Goal: Transaction & Acquisition: Purchase product/service

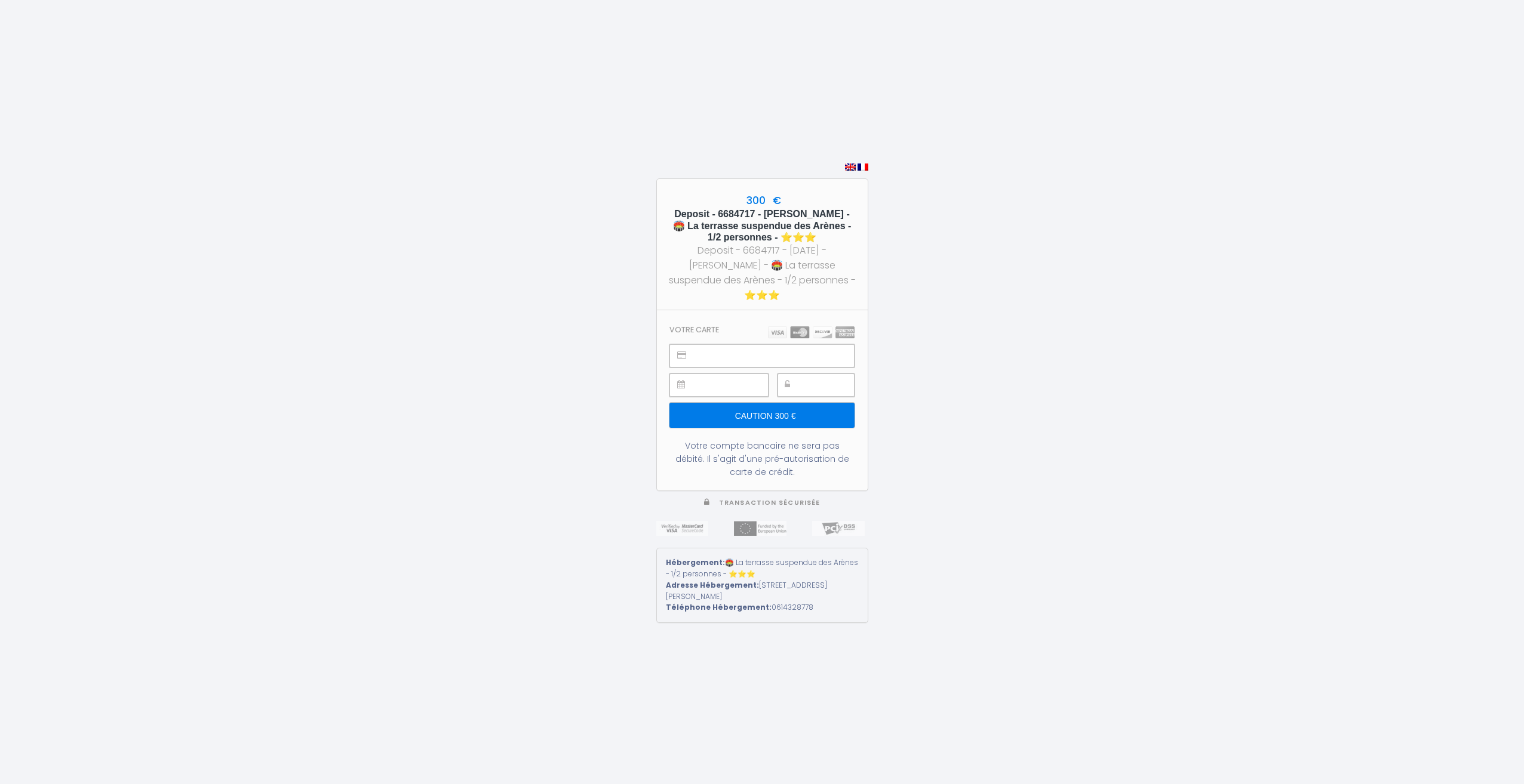
click at [799, 410] on input "Caution 300 €" at bounding box center [762, 415] width 185 height 25
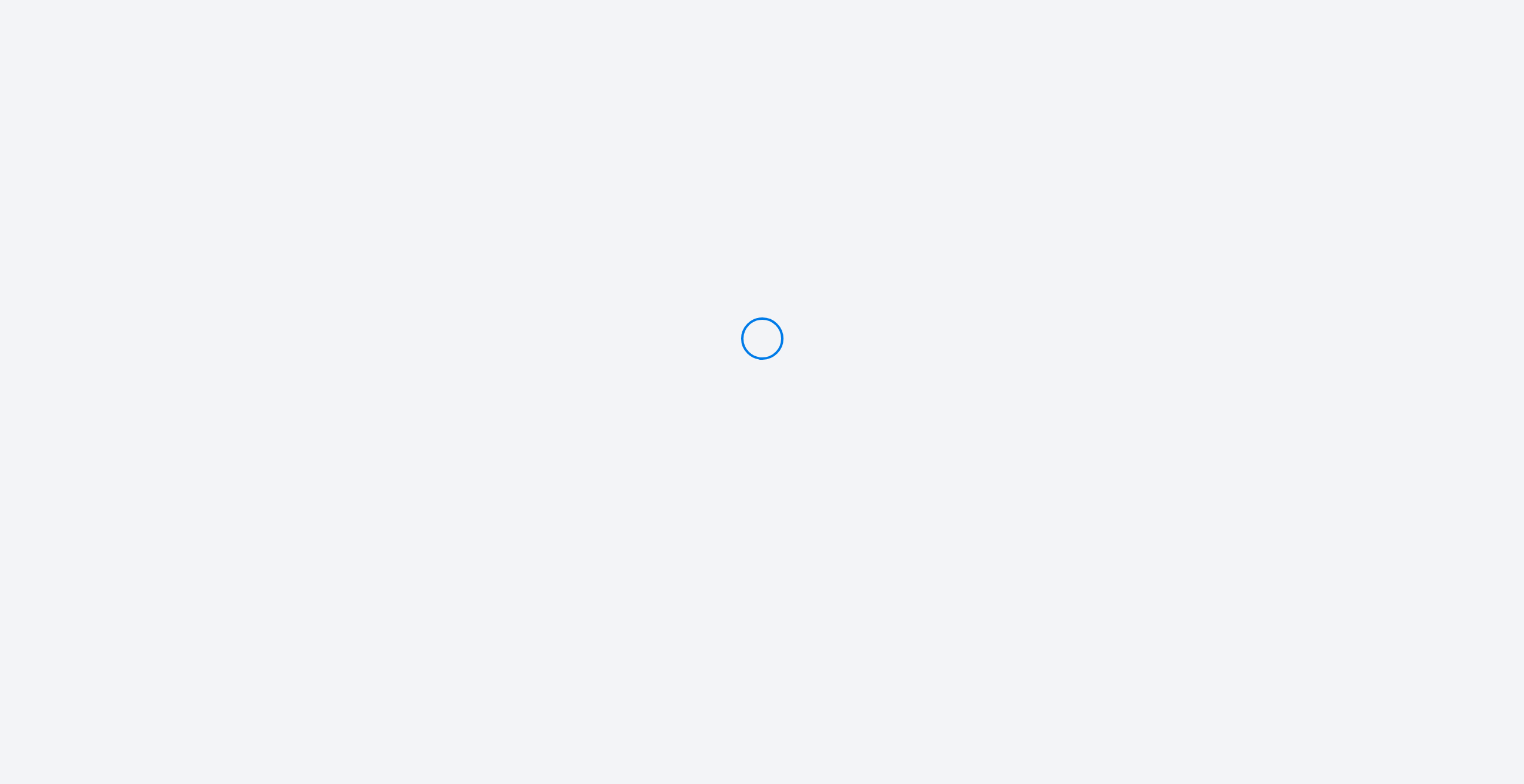
type input "Caution 300 €"
click at [727, 335] on div at bounding box center [762, 338] width 1524 height 677
click at [725, 335] on div at bounding box center [762, 338] width 1524 height 677
drag, startPoint x: 725, startPoint y: 335, endPoint x: 568, endPoint y: 268, distance: 170.7
click at [711, 337] on div at bounding box center [762, 338] width 1524 height 677
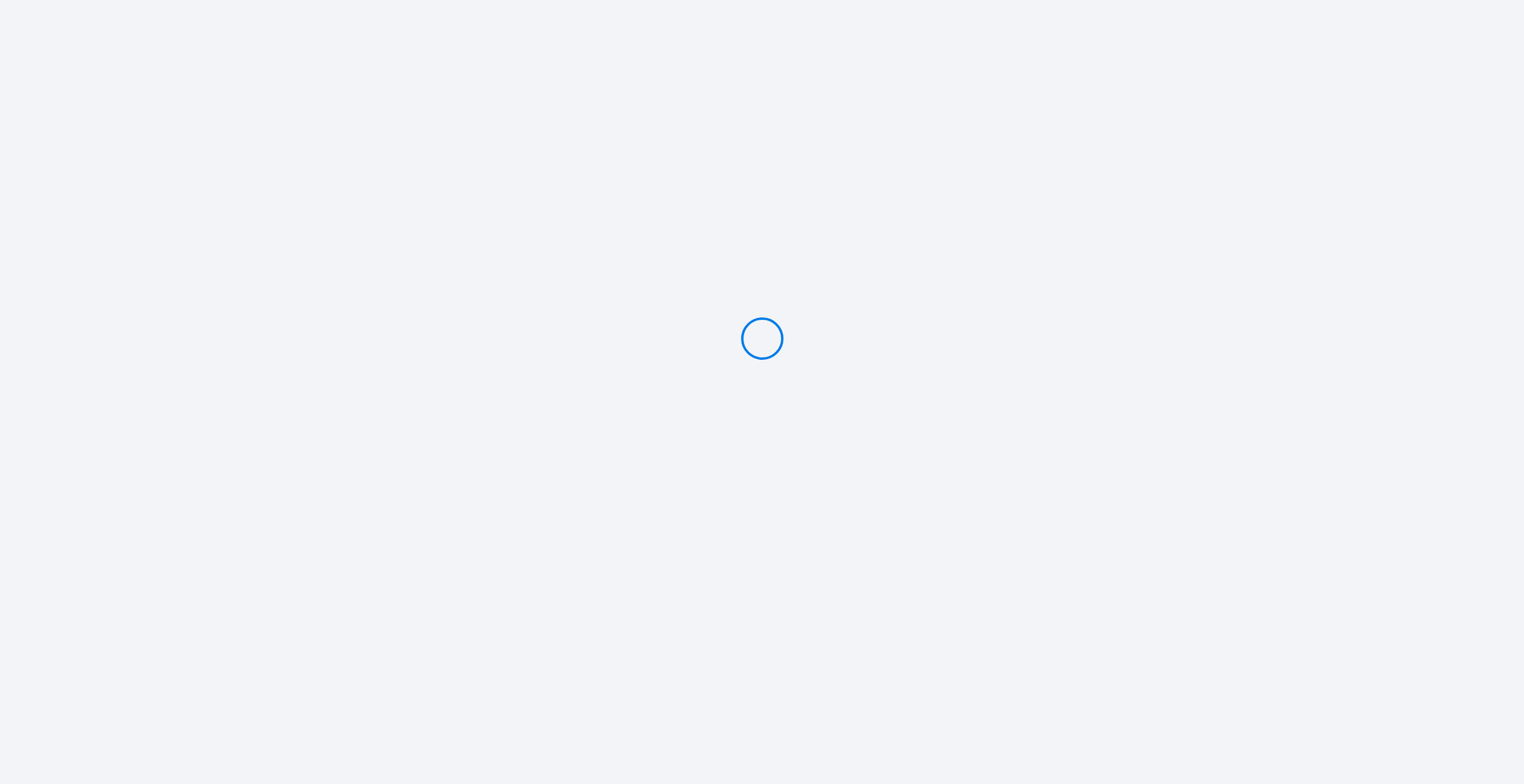
click at [580, 306] on div at bounding box center [762, 338] width 1524 height 677
drag, startPoint x: 580, startPoint y: 306, endPoint x: 357, endPoint y: 146, distance: 274.5
click at [578, 306] on div at bounding box center [762, 338] width 1524 height 677
click at [424, 261] on div at bounding box center [762, 338] width 1524 height 677
click at [422, 262] on div at bounding box center [762, 338] width 1524 height 677
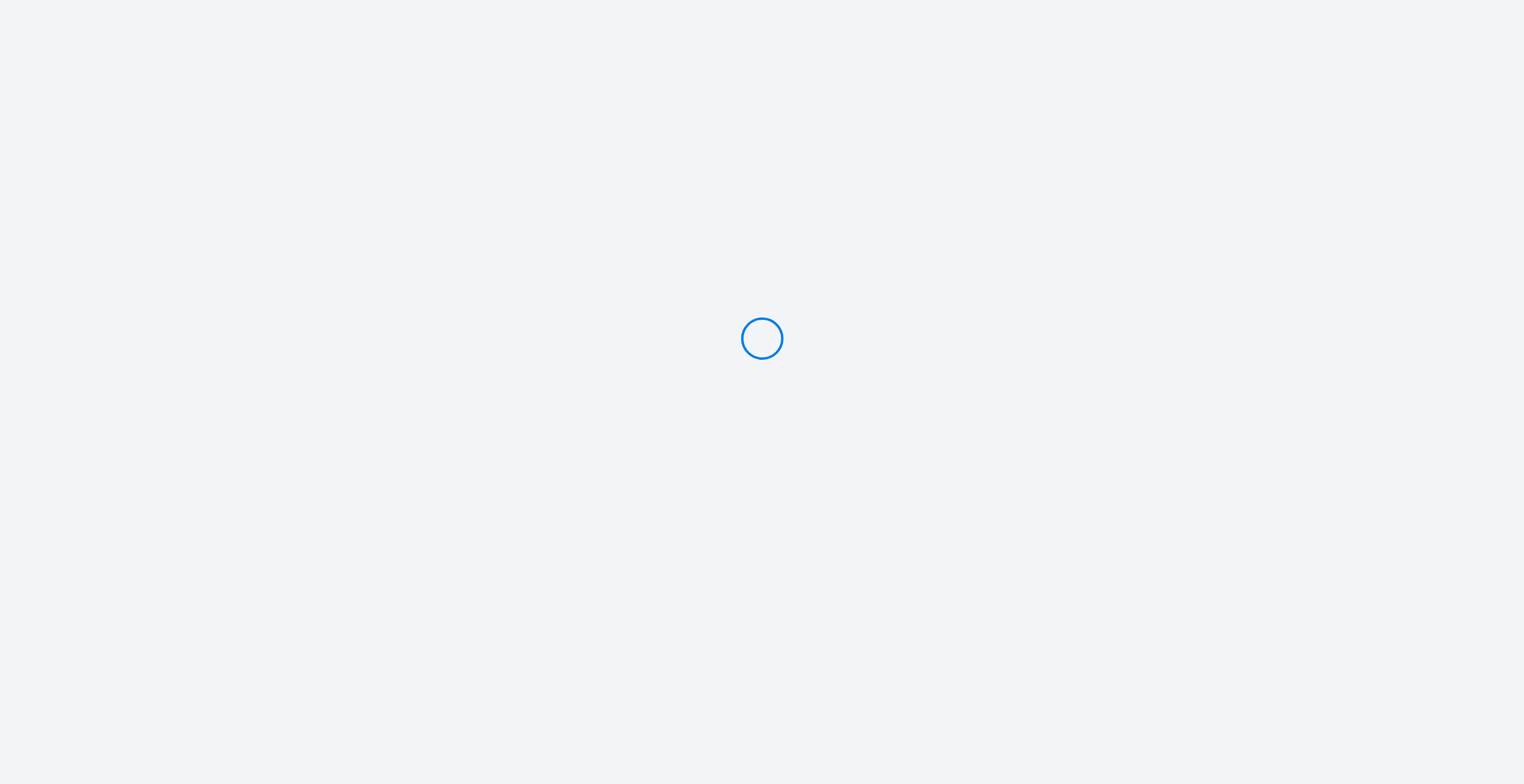
click at [422, 262] on div at bounding box center [762, 338] width 1524 height 677
click at [648, 337] on div at bounding box center [762, 338] width 1524 height 677
drag, startPoint x: 890, startPoint y: 264, endPoint x: 429, endPoint y: 504, distance: 519.7
click at [425, 505] on div at bounding box center [762, 338] width 1524 height 677
drag, startPoint x: 530, startPoint y: 497, endPoint x: 990, endPoint y: 245, distance: 524.5
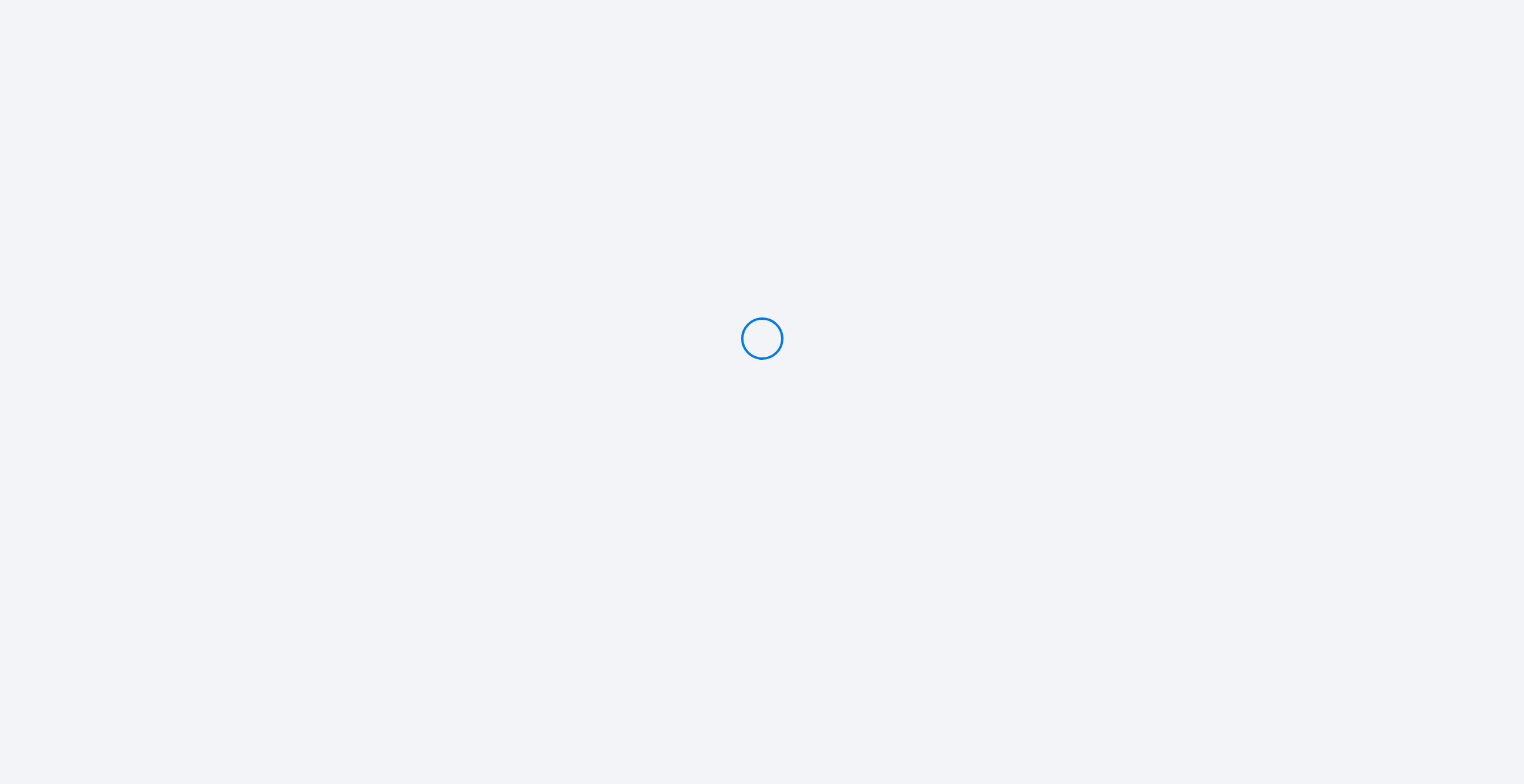
click at [990, 261] on div at bounding box center [762, 338] width 1524 height 677
drag, startPoint x: 990, startPoint y: 245, endPoint x: 528, endPoint y: 383, distance: 482.2
click at [554, 372] on div at bounding box center [762, 338] width 1524 height 677
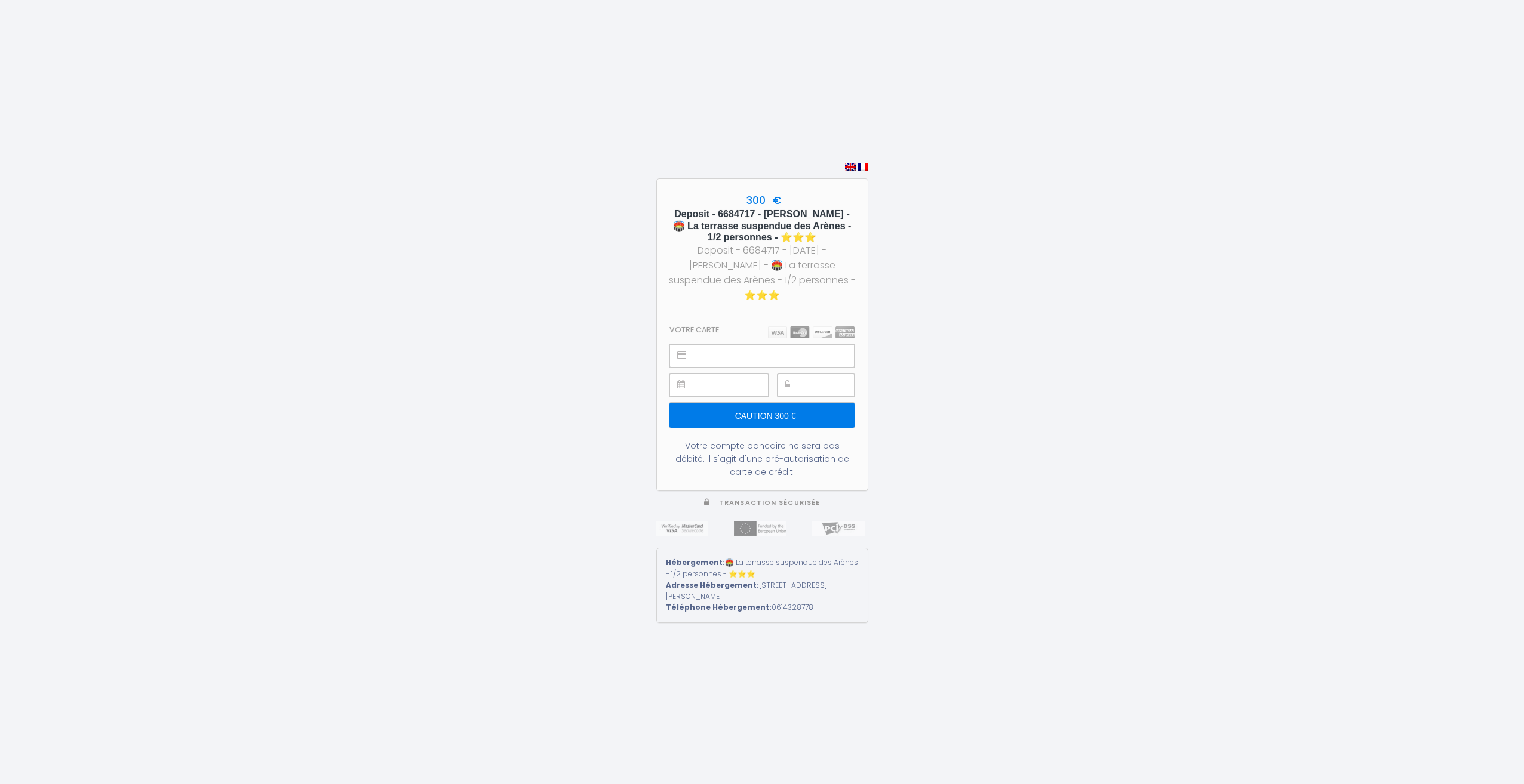
click at [792, 412] on input "Caution 300 €" at bounding box center [762, 415] width 185 height 25
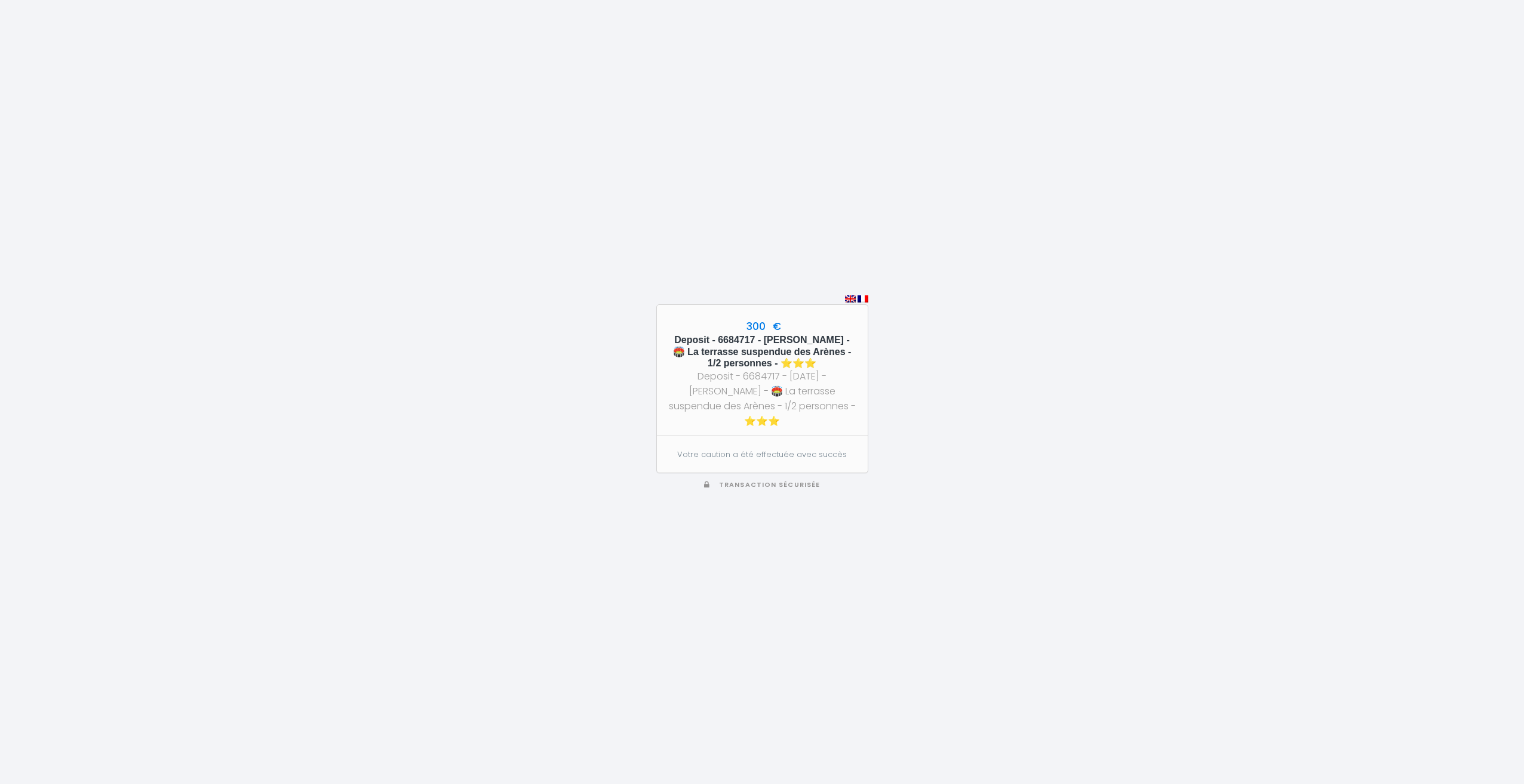
click at [802, 462] on section "Votre caution a été effectuée avec succès" at bounding box center [762, 454] width 211 height 36
